Goal: Task Accomplishment & Management: Manage account settings

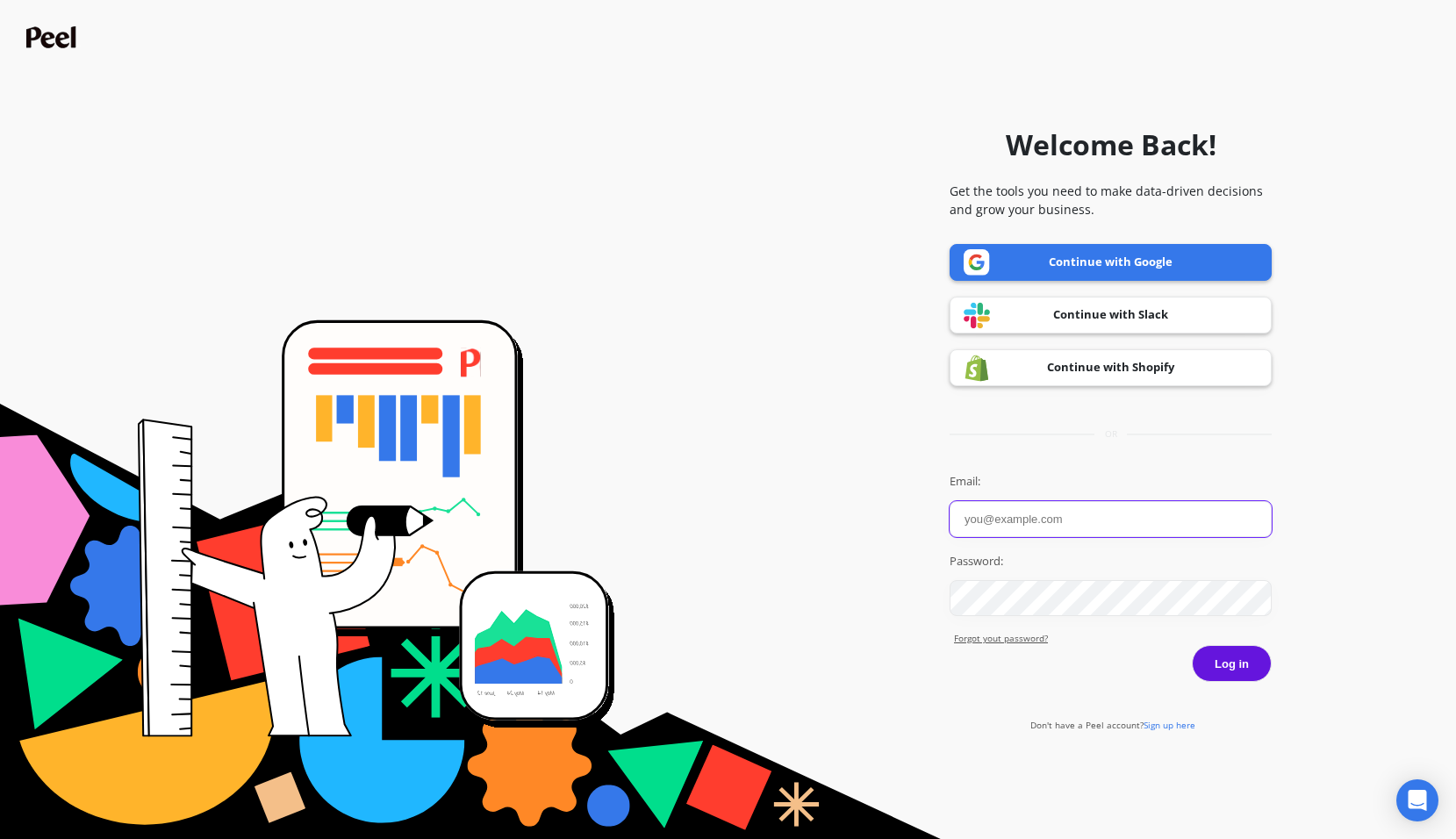
type input "[EMAIL_ADDRESS][DOMAIN_NAME]"
click at [1209, 674] on button "Log in" at bounding box center [1231, 664] width 79 height 36
type input "[EMAIL_ADDRESS][DOMAIN_NAME]"
drag, startPoint x: 1016, startPoint y: 543, endPoint x: 1049, endPoint y: 571, distance: 43.3
click at [1049, 571] on div "Password:" at bounding box center [1110, 584] width 322 height 64
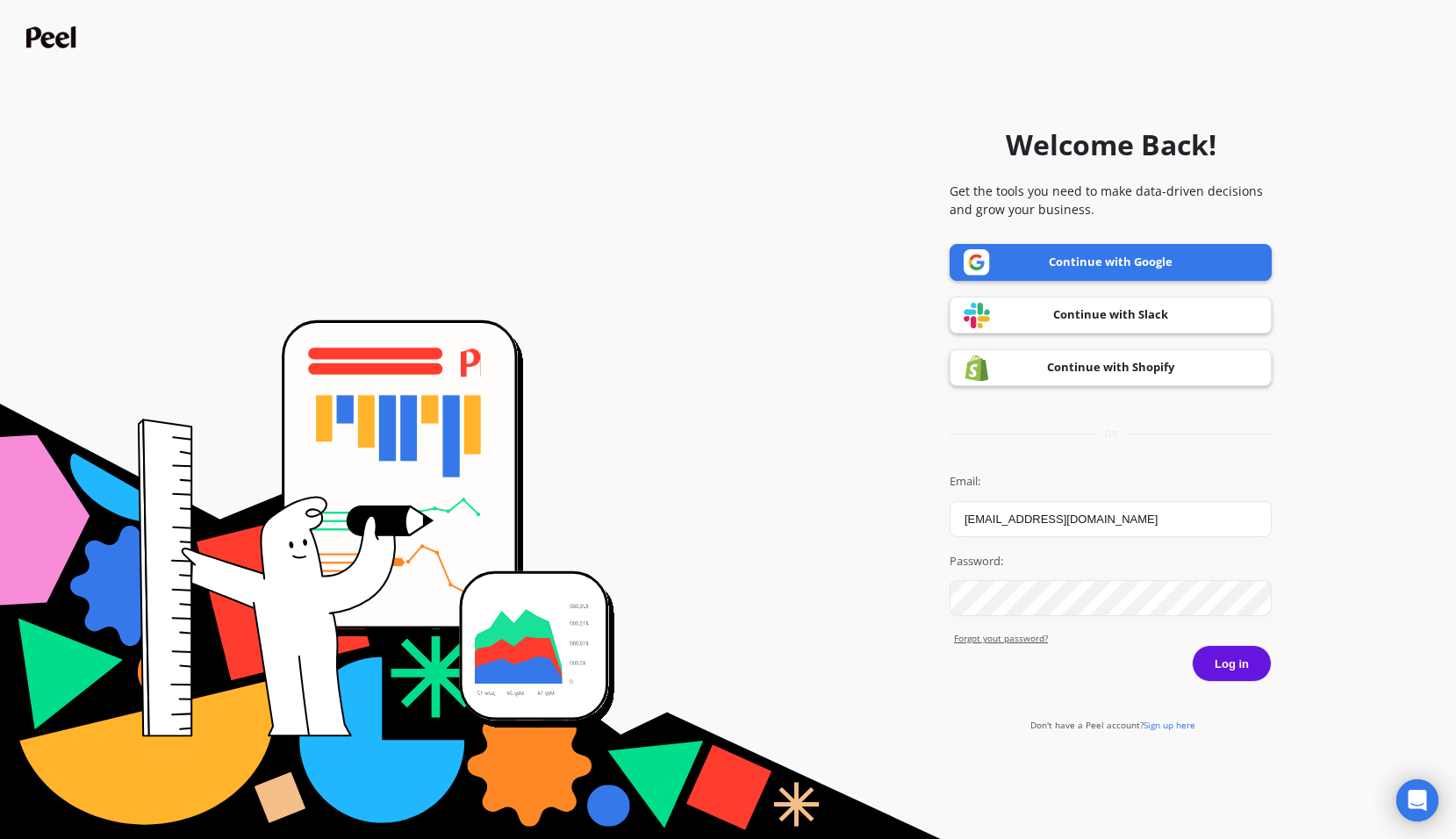
click at [1208, 677] on button "Log in" at bounding box center [1231, 664] width 79 height 36
